Goal: Go to known website: Access a specific website the user already knows

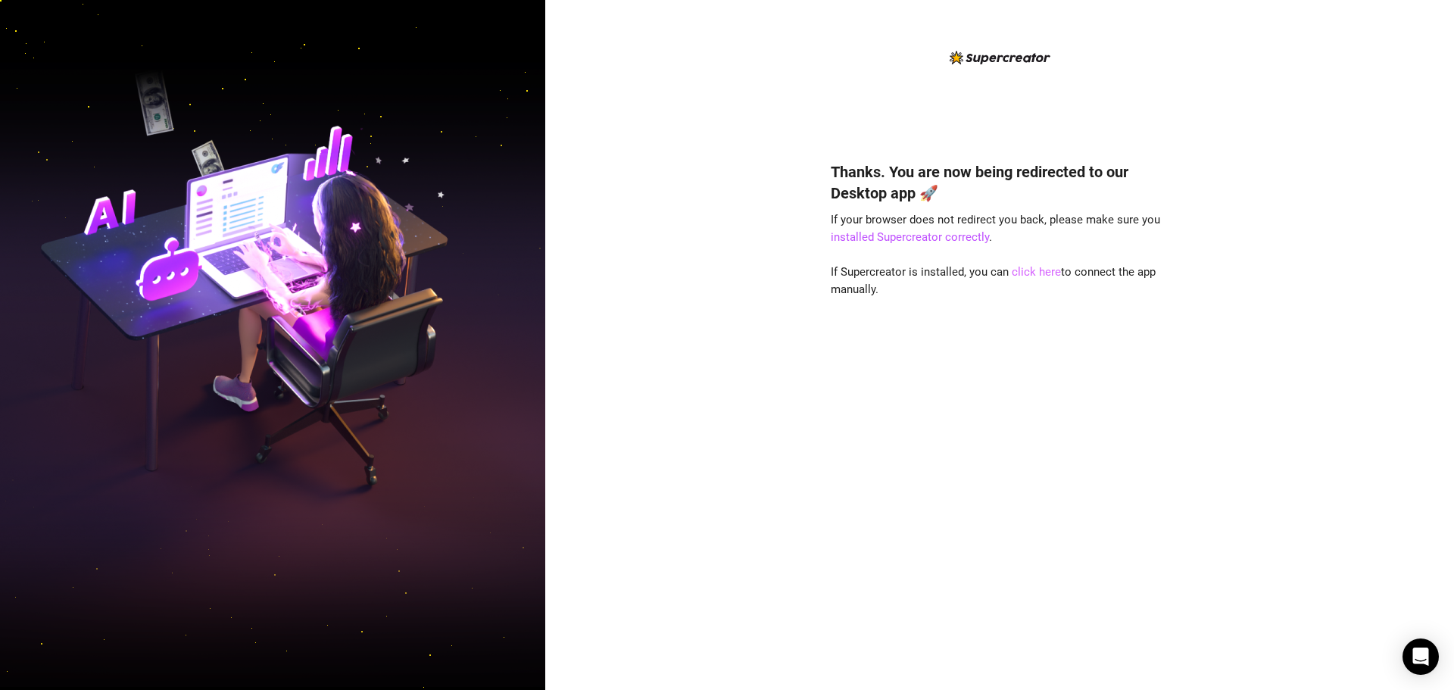
click at [1049, 271] on link "click here" at bounding box center [1035, 272] width 49 height 14
click at [943, 497] on div "Thanks. You are now being redirected to our Desktop app 🚀 If your browser does …" at bounding box center [1000, 403] width 338 height 525
click at [1031, 269] on link "click here" at bounding box center [1035, 272] width 49 height 14
